Goal: Use online tool/utility

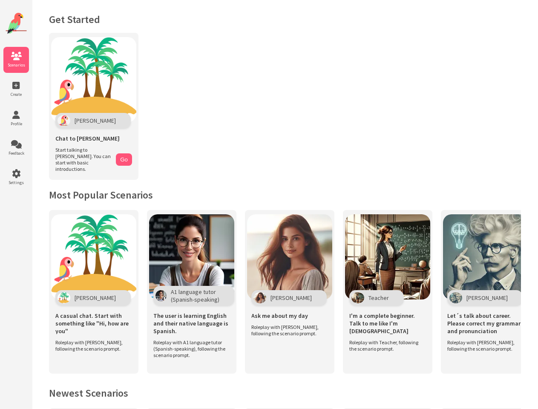
click at [16, 60] on icon at bounding box center [16, 56] width 26 height 9
click at [16, 89] on icon at bounding box center [16, 85] width 26 height 9
click at [16, 119] on icon at bounding box center [16, 115] width 26 height 9
click at [16, 148] on icon at bounding box center [16, 144] width 26 height 9
click at [16, 177] on icon at bounding box center [16, 174] width 26 height 9
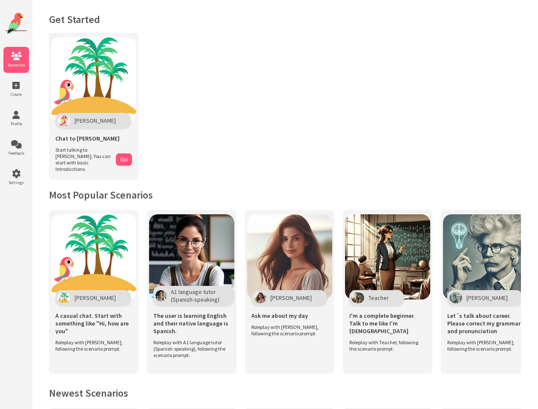
click at [94, 103] on img at bounding box center [93, 79] width 85 height 85
click at [124, 156] on button "Go" at bounding box center [124, 159] width 16 height 12
click at [94, 290] on div "[PERSON_NAME]" at bounding box center [92, 297] width 75 height 15
click at [192, 288] on span "A1 language tutor (Spanish-speaking)" at bounding box center [195, 295] width 49 height 15
click at [290, 290] on div "[PERSON_NAME]" at bounding box center [289, 297] width 75 height 15
